Goal: Information Seeking & Learning: Learn about a topic

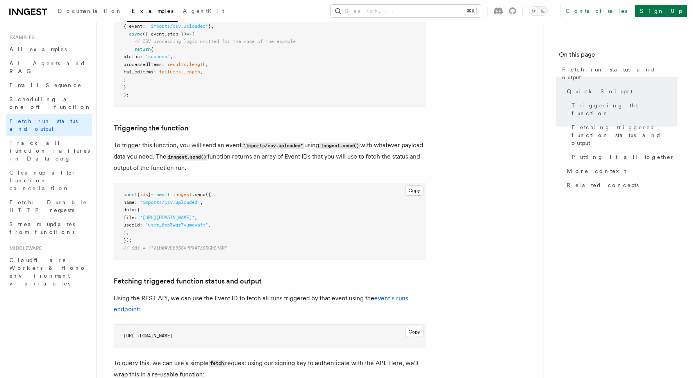
click at [459, 7] on button "Search... ⌘K" at bounding box center [406, 11] width 150 height 13
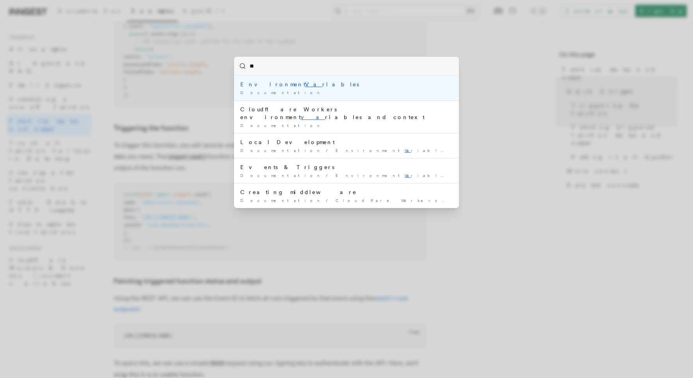
type input "*"
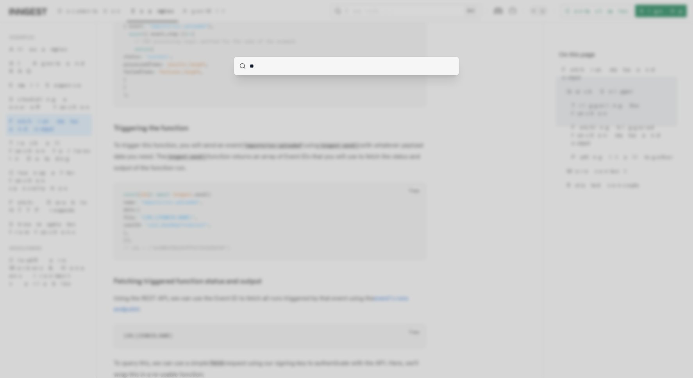
type input "***"
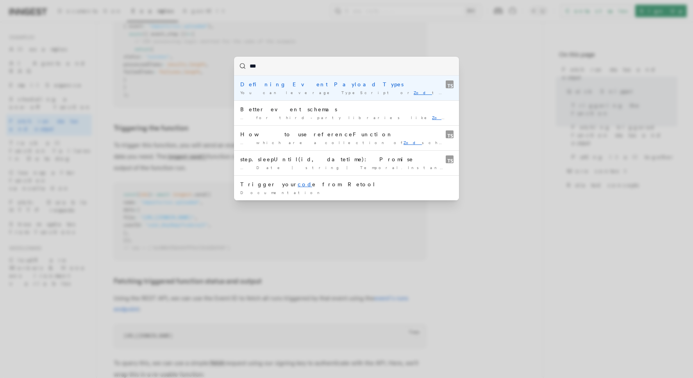
click at [328, 86] on div "Defining Event Payload Types" at bounding box center [346, 85] width 213 height 8
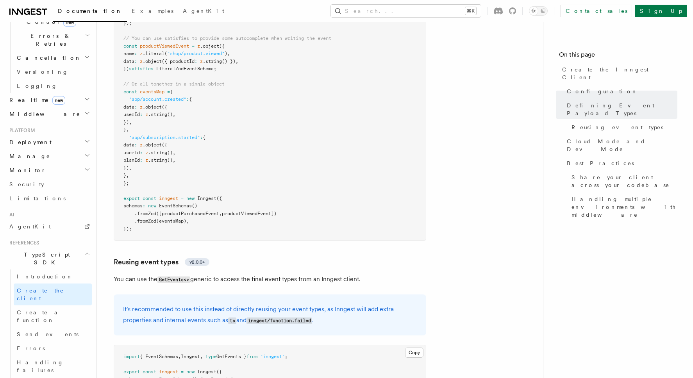
scroll to position [890, 0]
click at [309, 294] on div "It's recommended to use this instead of directly reusing your event types, as I…" at bounding box center [270, 314] width 313 height 41
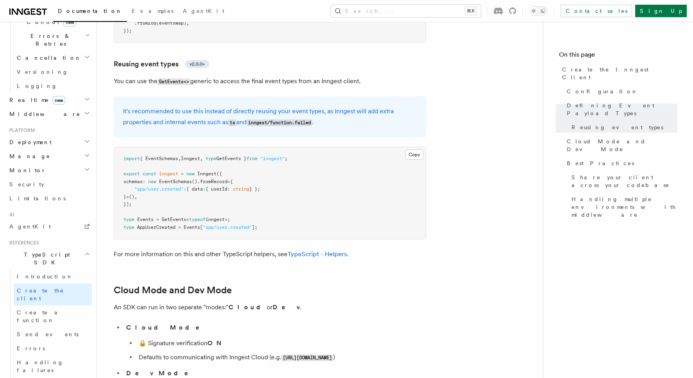
scroll to position [1088, 0]
click at [328, 250] on link "TypeScript - Helpers" at bounding box center [317, 253] width 59 height 7
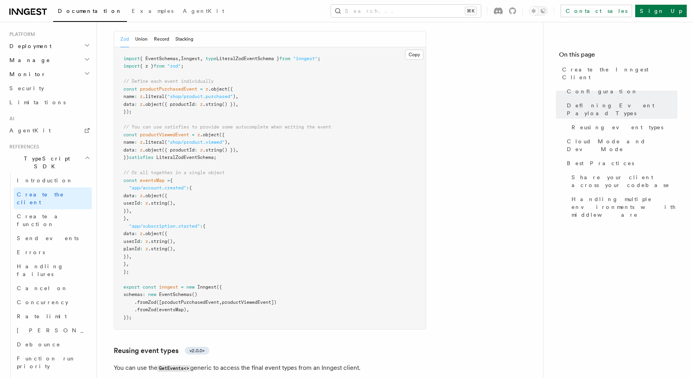
scroll to position [404, 0]
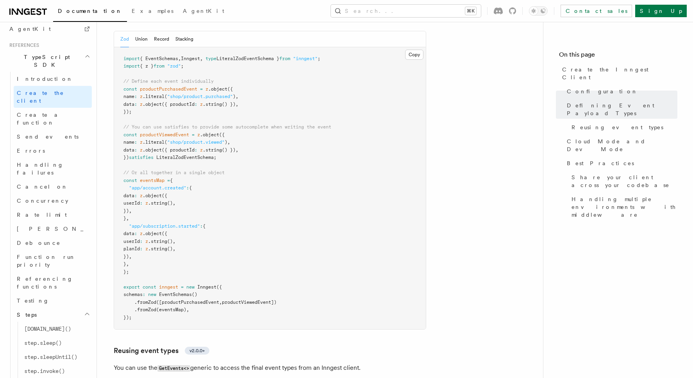
scroll to position [500, 0]
click at [59, 378] on span "step.waitForEvent()" at bounding box center [53, 384] width 59 height 6
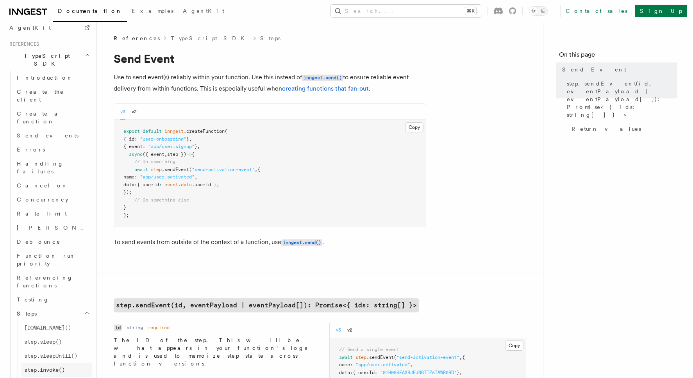
click at [54, 367] on span "step.invoke()" at bounding box center [44, 370] width 41 height 6
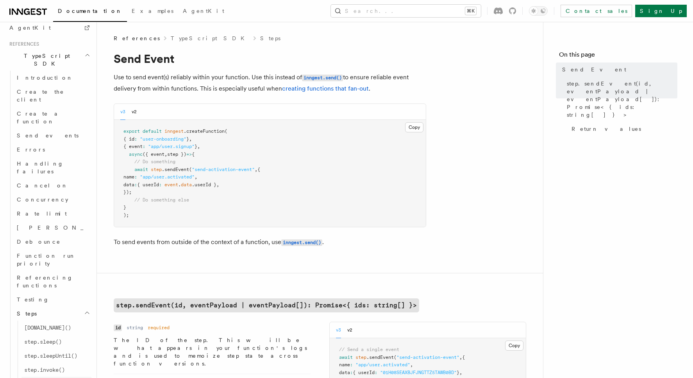
click at [56, 378] on span "step.waitForEvent()" at bounding box center [53, 384] width 59 height 6
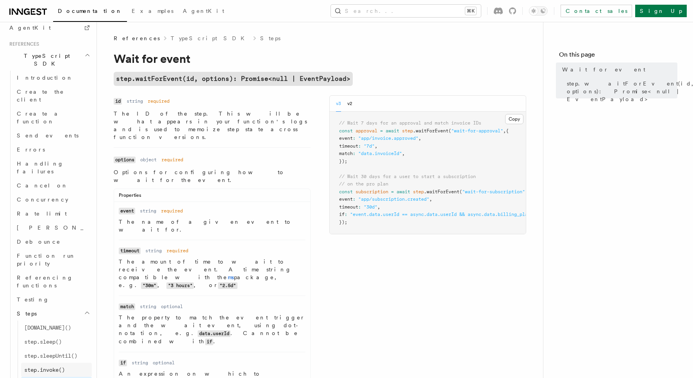
click at [51, 367] on span "step.invoke()" at bounding box center [44, 370] width 41 height 6
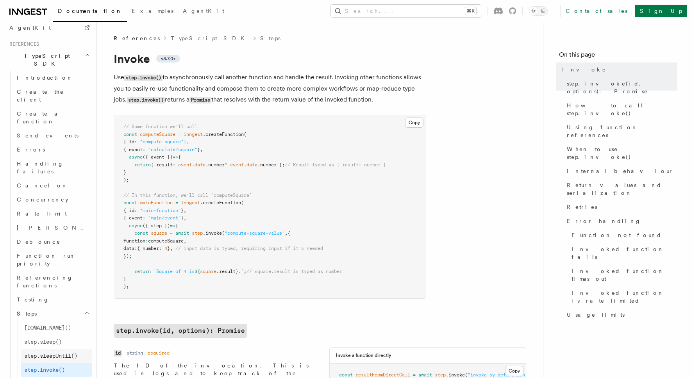
click at [55, 353] on span "step.sleepUntil()" at bounding box center [50, 356] width 53 height 6
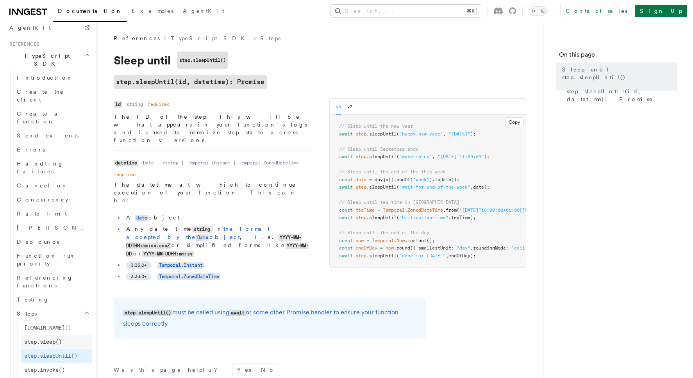
click at [54, 339] on span "step.sleep()" at bounding box center [43, 342] width 38 height 6
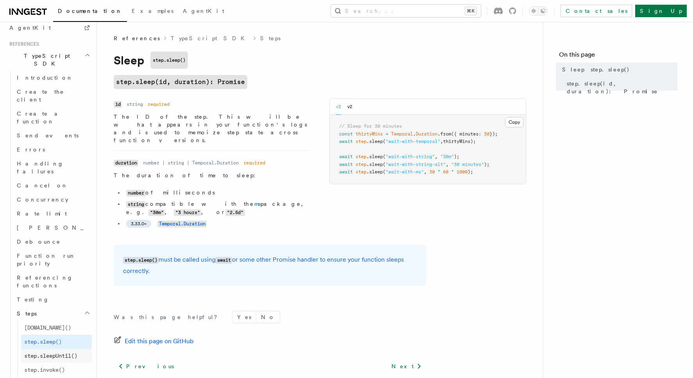
click at [57, 353] on span "step.sleepUntil()" at bounding box center [50, 356] width 53 height 6
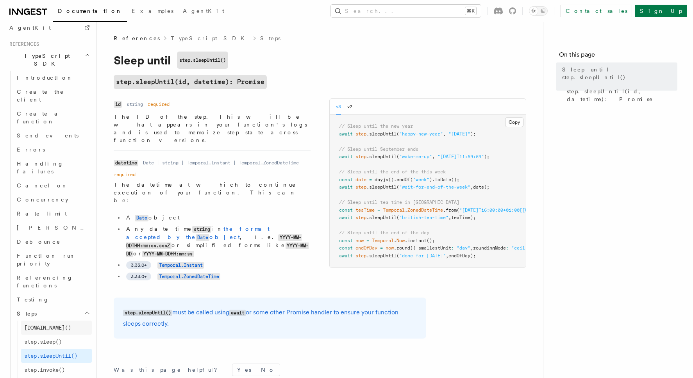
click at [51, 321] on link "[DOMAIN_NAME]()" at bounding box center [56, 328] width 71 height 14
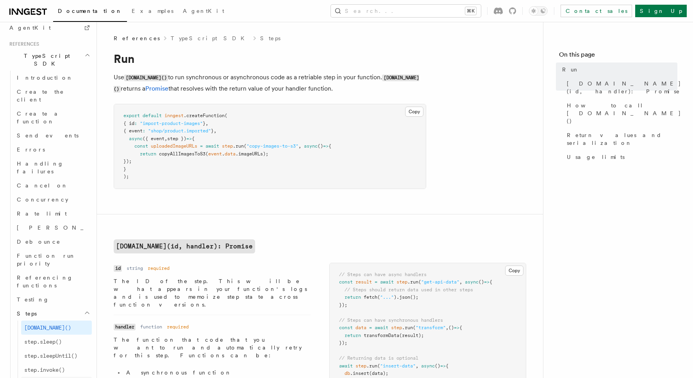
click at [63, 378] on span "step.waitForEvent()" at bounding box center [53, 384] width 59 height 6
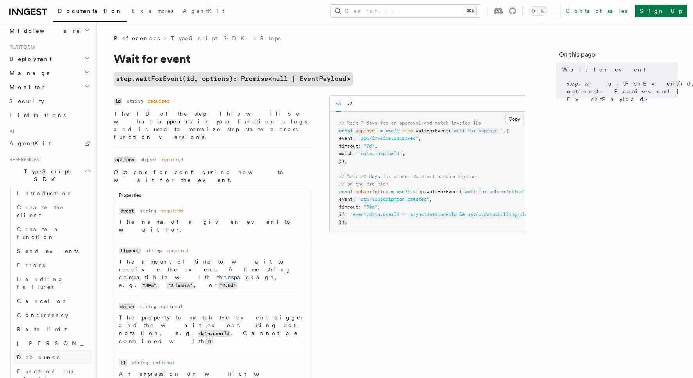
scroll to position [349, 0]
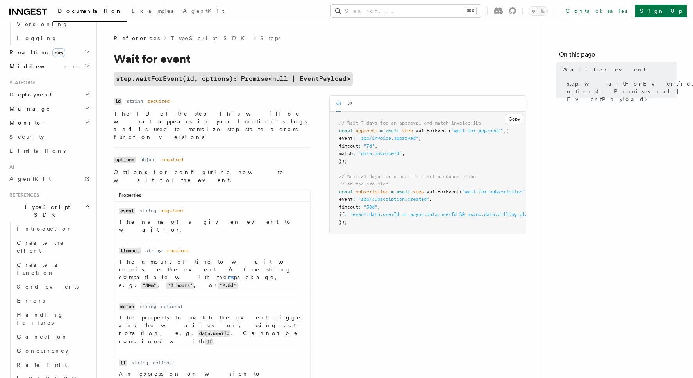
click at [88, 203] on icon "button" at bounding box center [87, 206] width 6 height 6
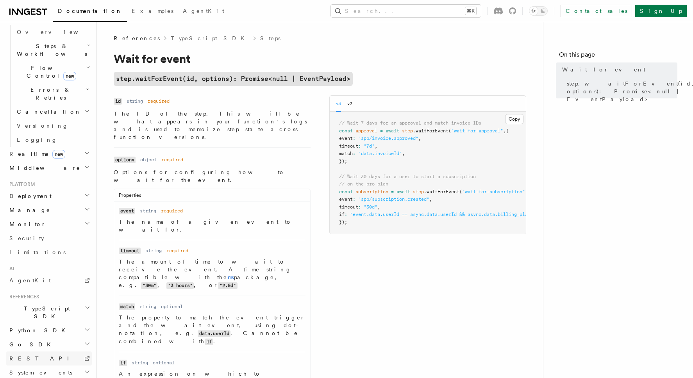
click at [88, 357] on icon at bounding box center [87, 359] width 5 height 5
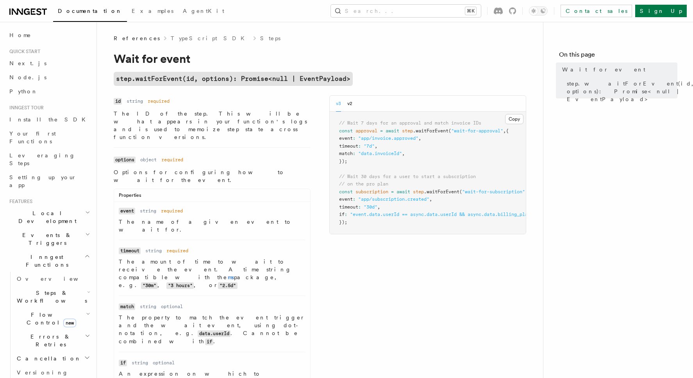
scroll to position [15, 0]
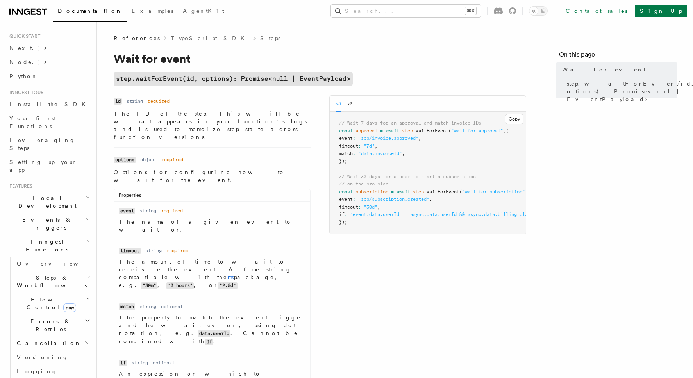
click at [86, 219] on icon "button" at bounding box center [87, 220] width 3 height 2
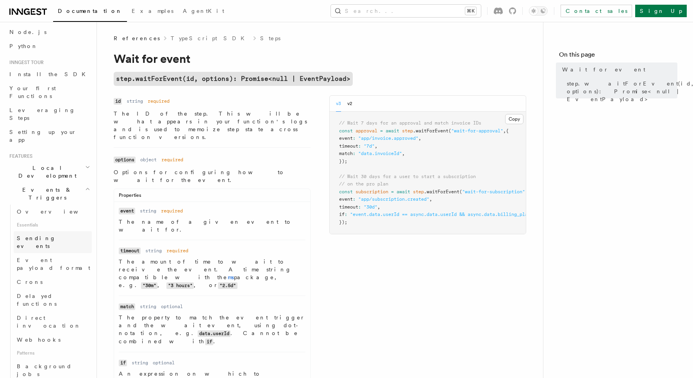
scroll to position [58, 0]
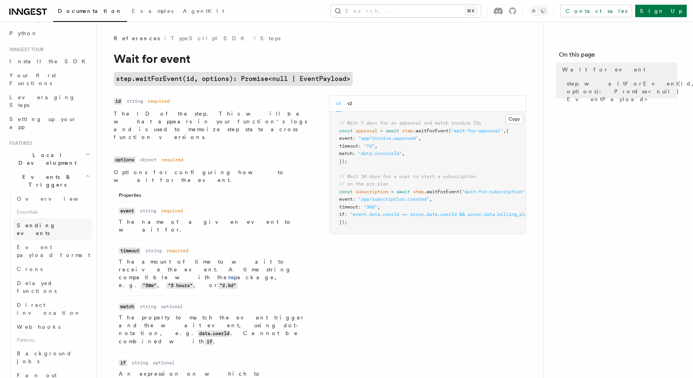
click at [56, 219] on link "Sending events" at bounding box center [53, 230] width 78 height 22
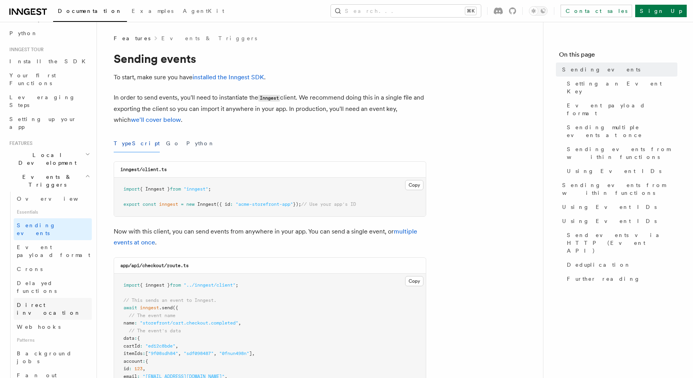
click at [45, 298] on link "Direct invocation" at bounding box center [53, 309] width 78 height 22
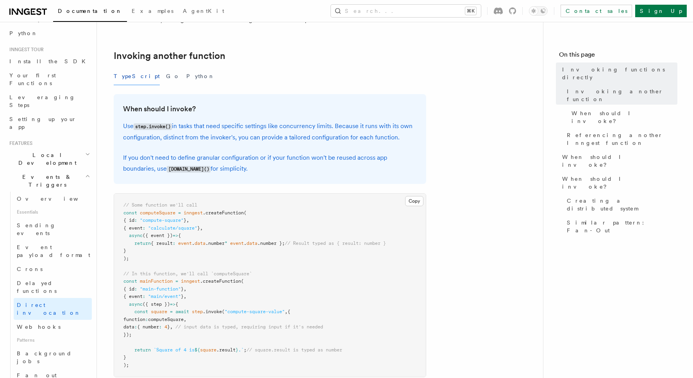
scroll to position [140, 0]
click at [42, 222] on span "Sending events" at bounding box center [36, 229] width 39 height 14
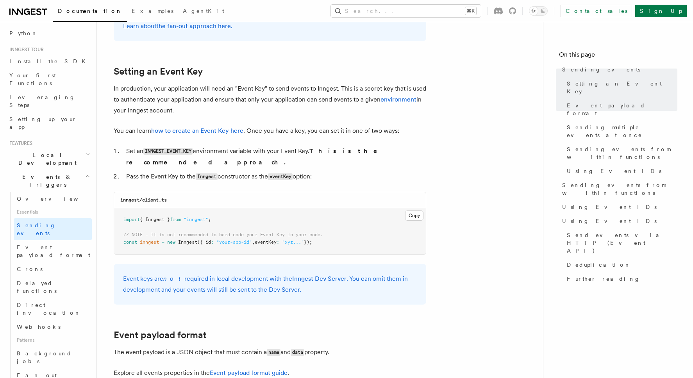
scroll to position [552, 0]
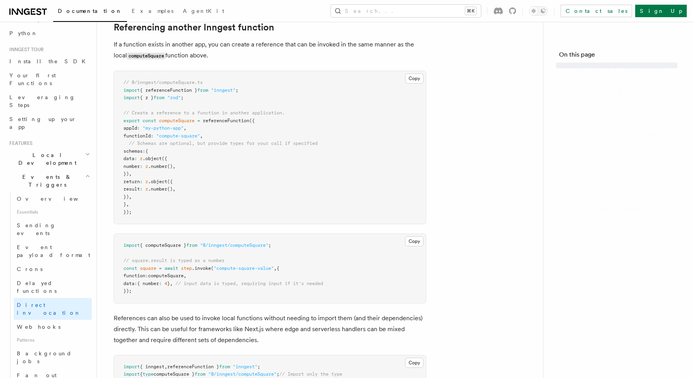
scroll to position [140, 0]
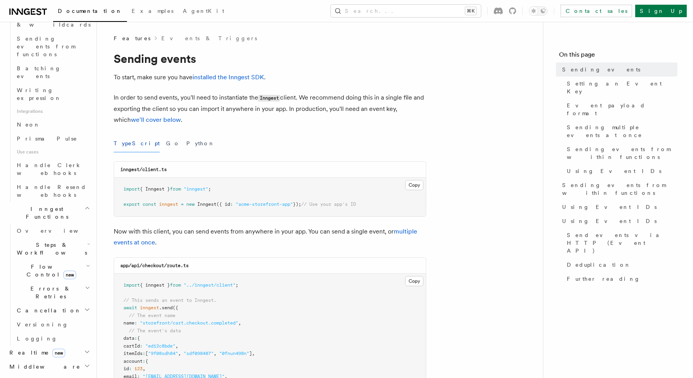
scroll to position [424, 0]
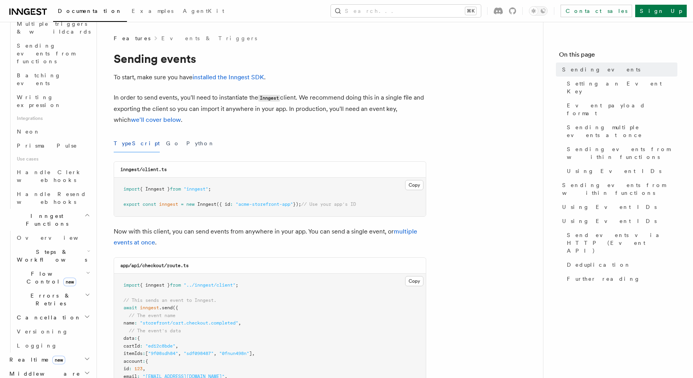
click at [87, 248] on icon "button" at bounding box center [88, 251] width 3 height 6
click at [56, 313] on span "Wait for events" at bounding box center [47, 320] width 47 height 14
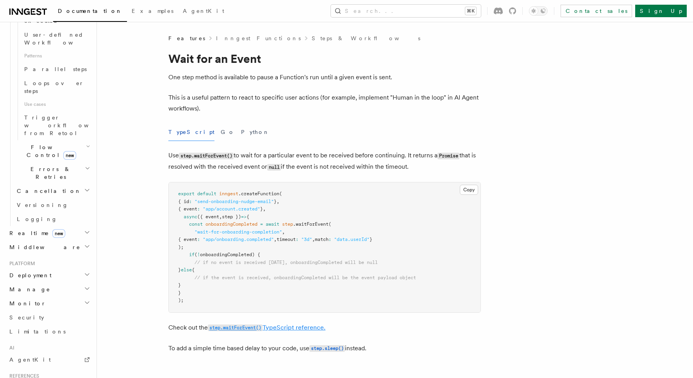
click at [299, 329] on link "step.waitForEvent() TypeScript reference." at bounding box center [267, 327] width 118 height 7
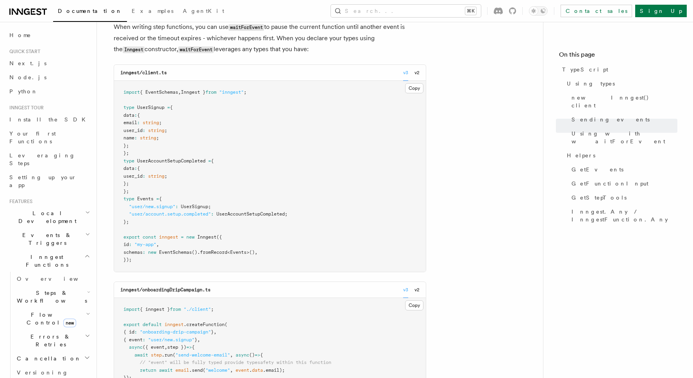
scroll to position [871, 0]
click at [416, 93] on button "Copy Copied" at bounding box center [414, 89] width 18 height 10
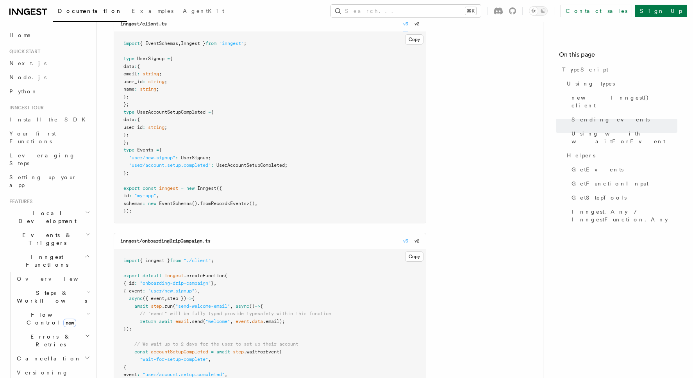
scroll to position [917, 0]
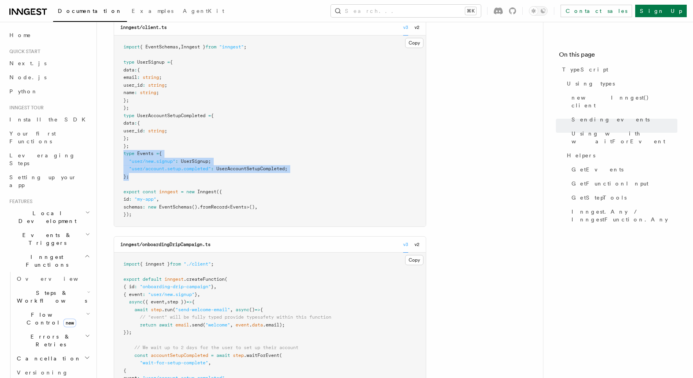
drag, startPoint x: 124, startPoint y: 154, endPoint x: 142, endPoint y: 177, distance: 29.1
click at [142, 177] on pre "import { EventSchemas , Inngest } from "inngest" ; type UserSignup = { data : {…" at bounding box center [270, 131] width 312 height 191
click at [191, 161] on span "UserSignup" at bounding box center [194, 161] width 27 height 5
click at [124, 117] on span "type" at bounding box center [129, 115] width 11 height 5
click at [412, 46] on button "Copy Copied" at bounding box center [414, 43] width 18 height 10
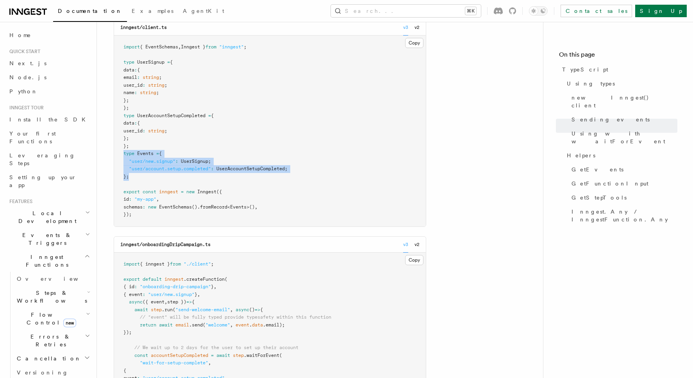
drag, startPoint x: 123, startPoint y: 156, endPoint x: 143, endPoint y: 179, distance: 30.2
click at [143, 179] on pre "import { EventSchemas , Inngest } from "inngest" ; type UserSignup = { data : {…" at bounding box center [270, 131] width 312 height 191
copy code "type Events = { "user/new.signup" : UserSignup ; "user/account.setup.completed"…"
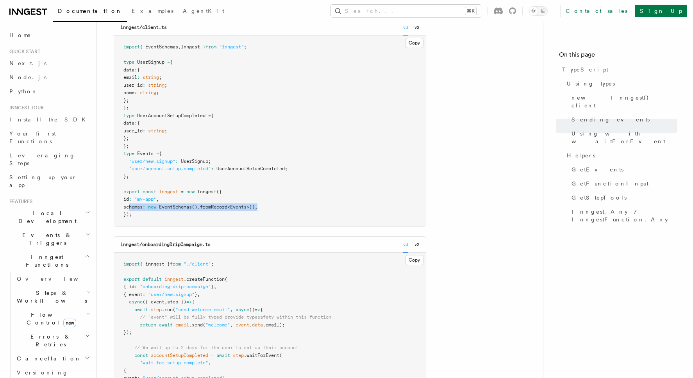
drag, startPoint x: 129, startPoint y: 209, endPoint x: 309, endPoint y: 210, distance: 180.2
click at [309, 210] on pre "import { EventSchemas , Inngest } from "inngest" ; type UserSignup = { data : {…" at bounding box center [270, 131] width 312 height 191
copy span "schemas : new EventSchemas () .fromRecord < Events >() ,"
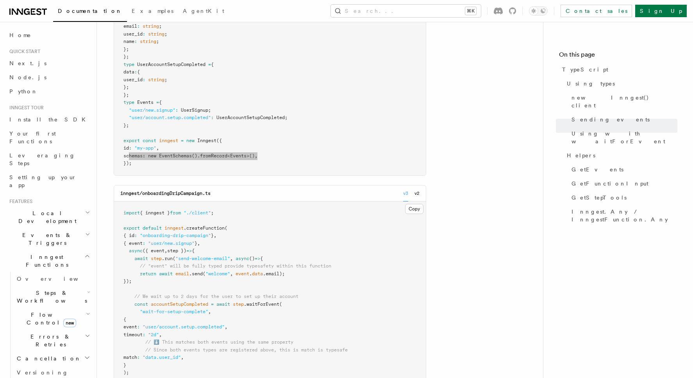
scroll to position [972, 0]
